Goal: Transaction & Acquisition: Purchase product/service

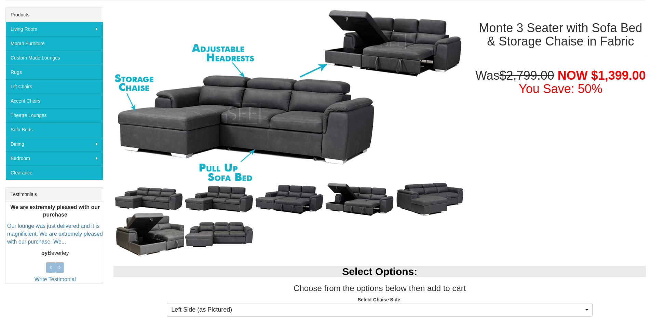
scroll to position [105, 0]
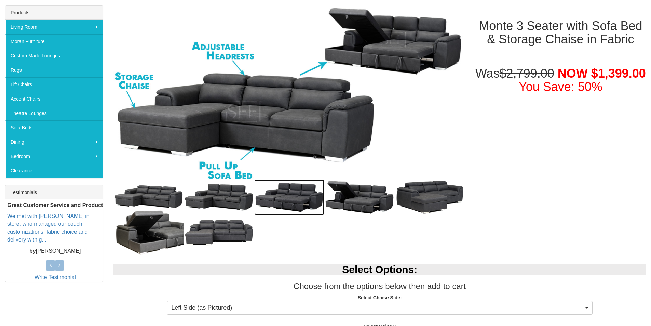
click at [269, 192] on img at bounding box center [289, 197] width 70 height 36
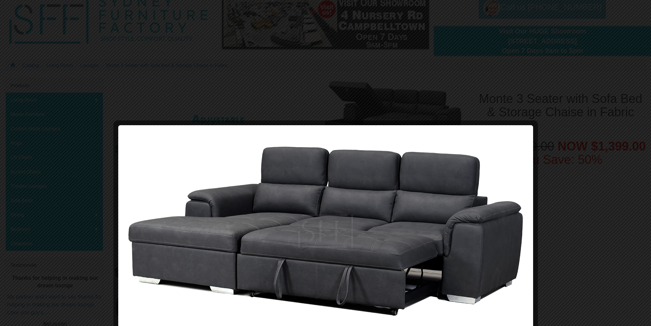
scroll to position [31, 0]
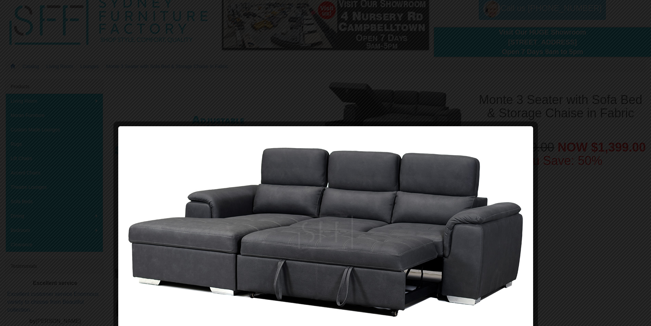
click at [562, 131] on div at bounding box center [325, 163] width 651 height 326
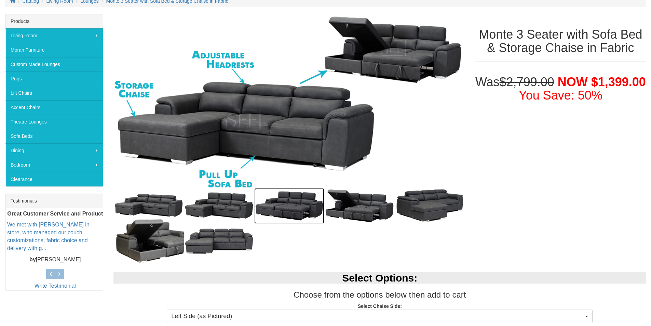
scroll to position [165, 0]
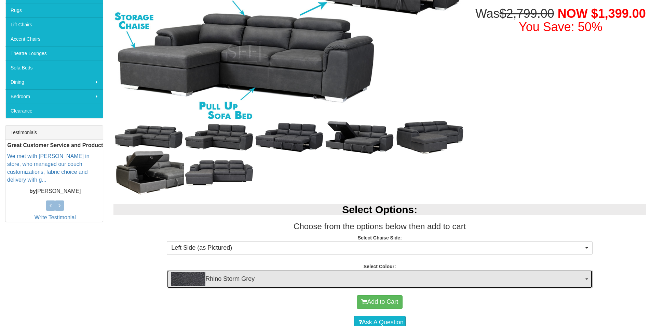
click at [283, 277] on span "Rhino Storm Grey" at bounding box center [377, 279] width 412 height 14
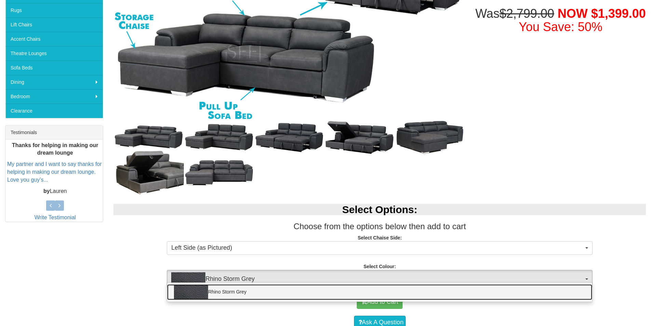
click at [238, 290] on link "Rhino Storm Grey" at bounding box center [379, 292] width 425 height 16
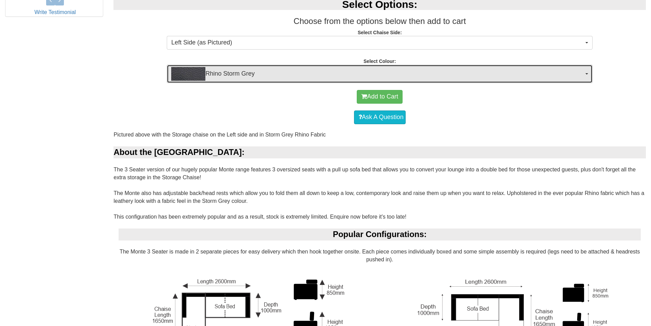
scroll to position [404, 0]
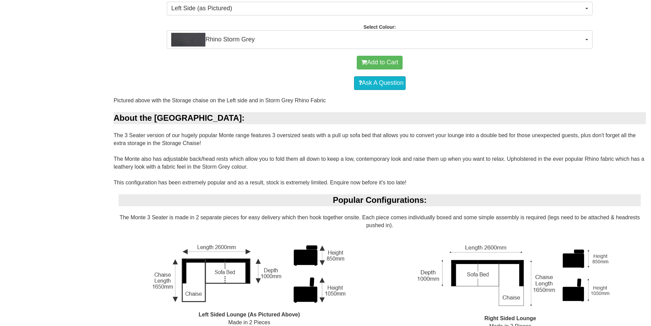
drag, startPoint x: 509, startPoint y: 159, endPoint x: 512, endPoint y: 165, distance: 6.6
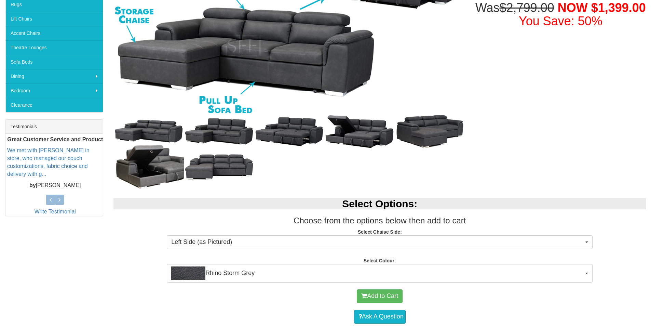
scroll to position [174, 0]
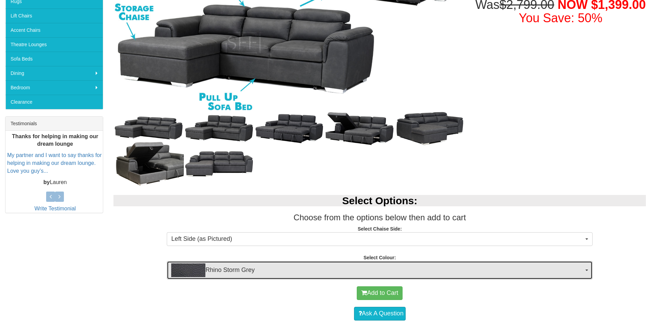
click at [535, 271] on span "Rhino Storm Grey" at bounding box center [377, 270] width 412 height 14
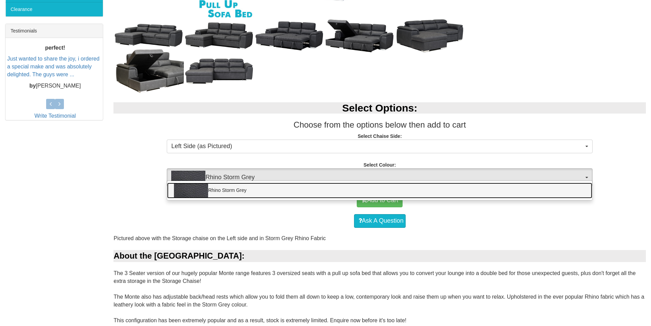
scroll to position [271, 0]
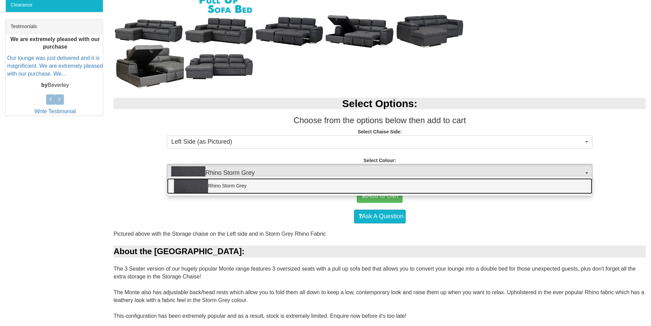
copy div "Upholstered in the ever popular Rhino fabric which has a leathery look with a f…"
